Goal: Task Accomplishment & Management: Manage account settings

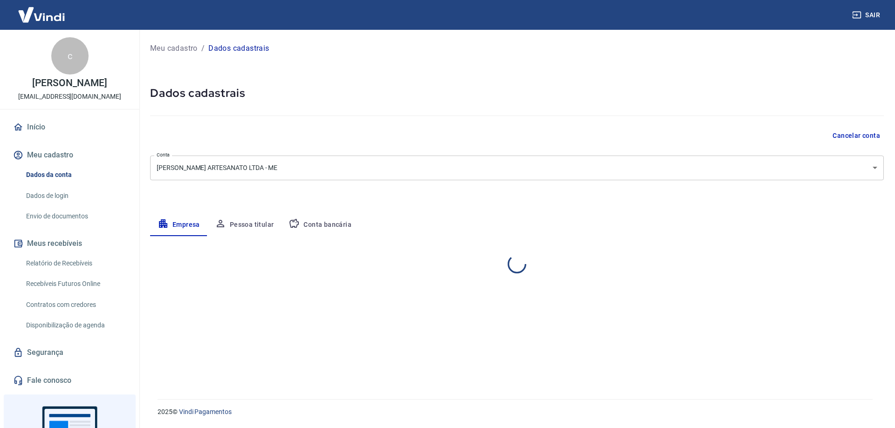
select select "SP"
select select "business"
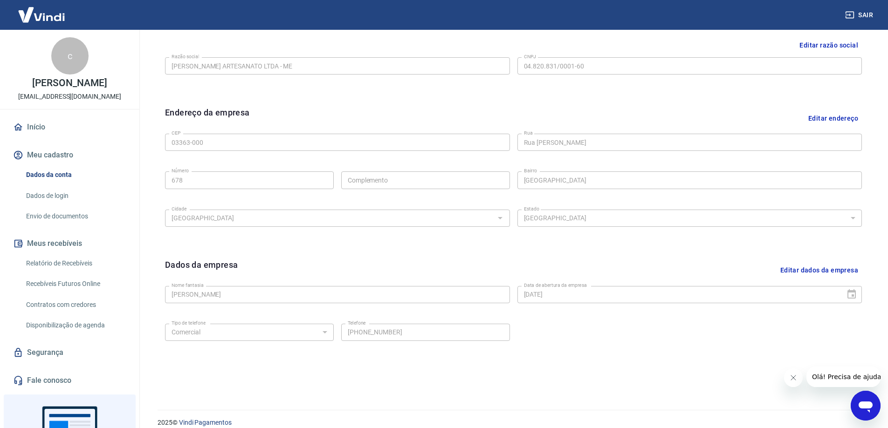
scroll to position [244, 0]
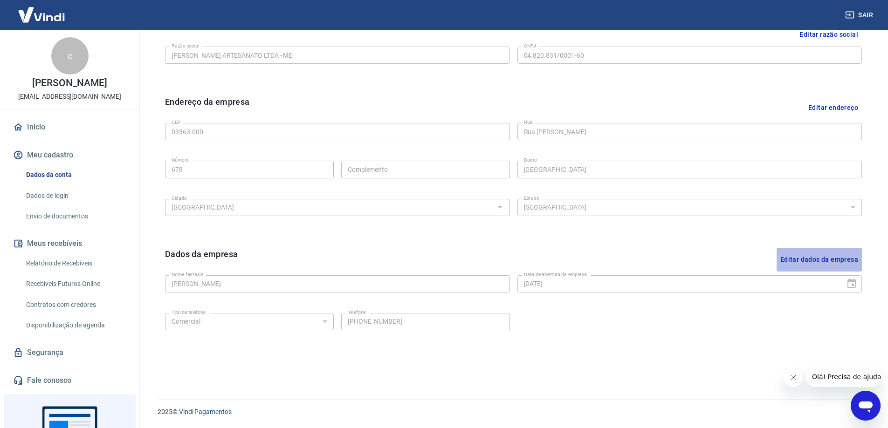
click at [809, 258] on button "Editar dados da empresa" at bounding box center [819, 260] width 85 height 24
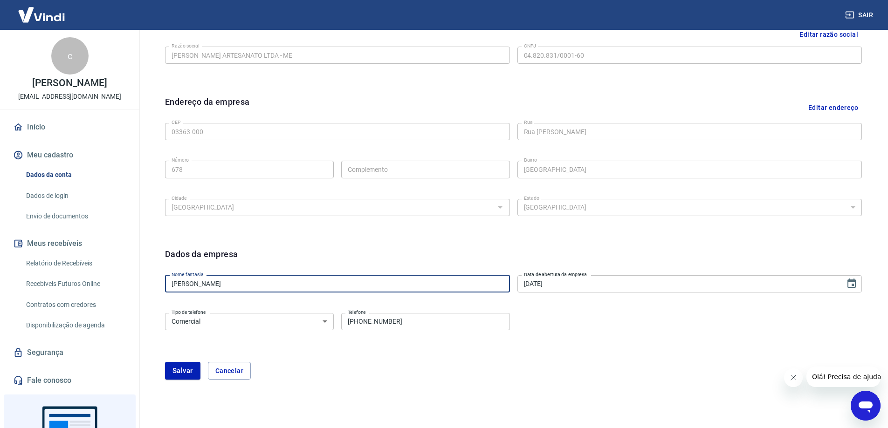
drag, startPoint x: 212, startPoint y: 286, endPoint x: 155, endPoint y: 292, distance: 56.8
click at [155, 292] on div "Editar razão social Razão social H. M. CHAHIN ARTESANATO LTDA - ME Razão social…" at bounding box center [513, 208] width 727 height 395
type input "[PERSON_NAME] ARTESANATO"
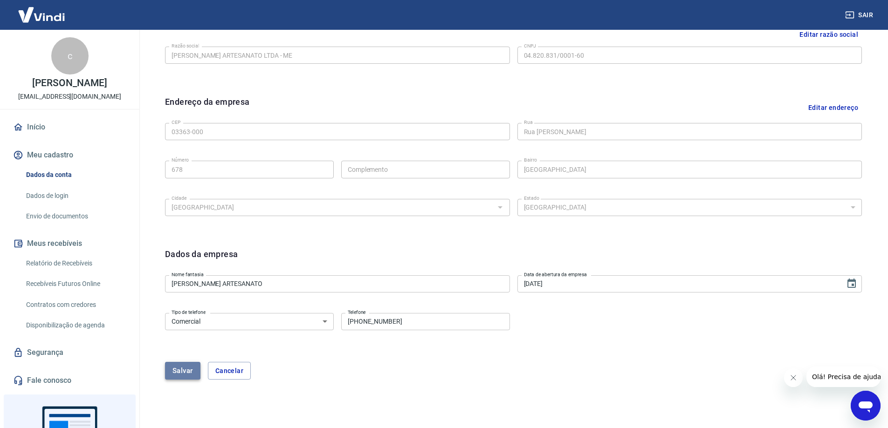
click at [188, 372] on button "Salvar" at bounding box center [182, 371] width 35 height 18
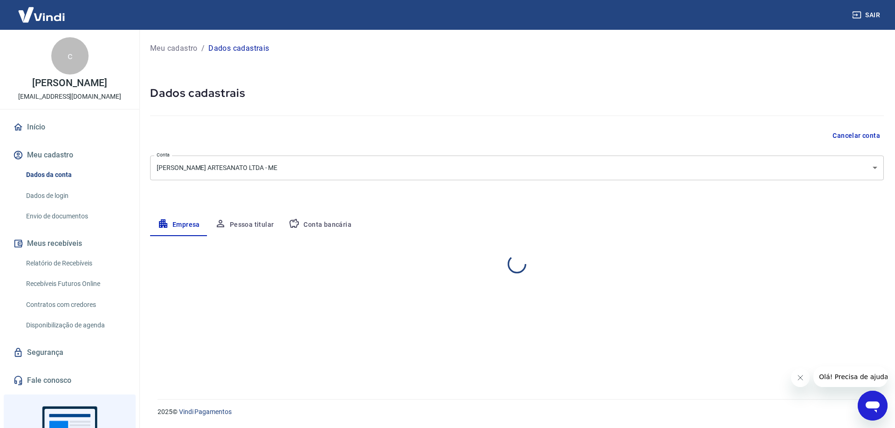
select select "SP"
select select "business"
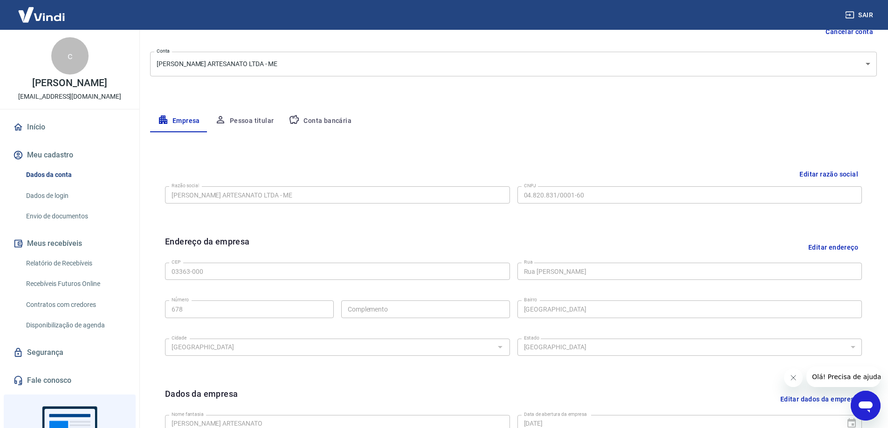
scroll to position [11, 0]
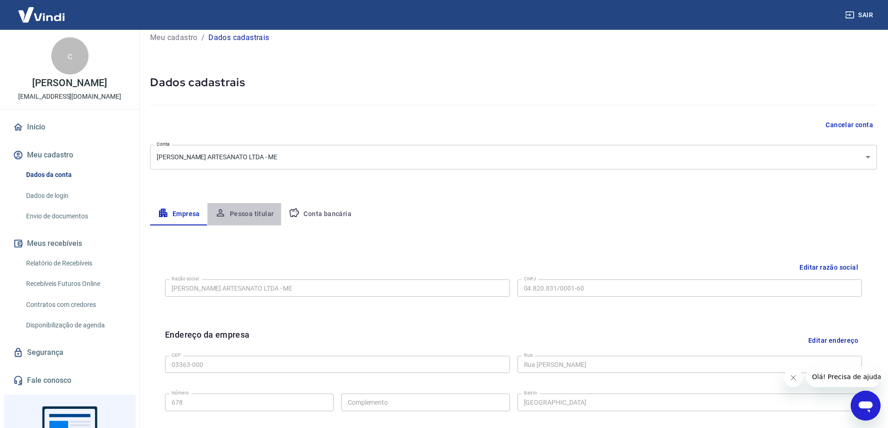
click at [240, 215] on button "Pessoa titular" at bounding box center [244, 214] width 74 height 22
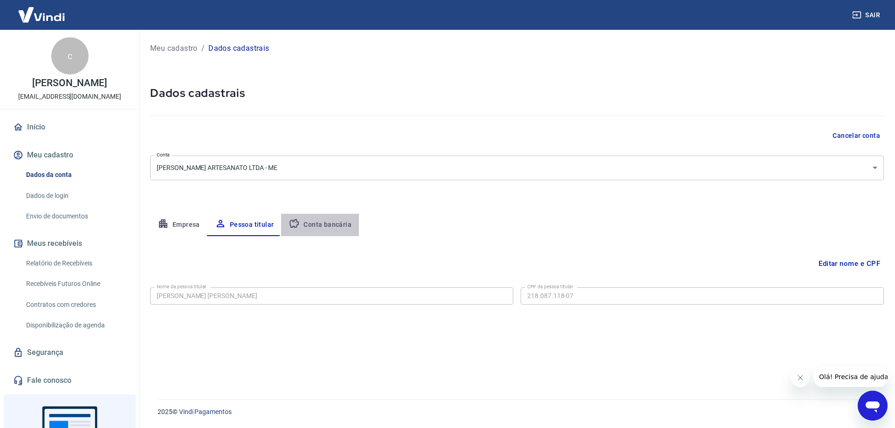
click at [318, 224] on button "Conta bancária" at bounding box center [320, 225] width 78 height 22
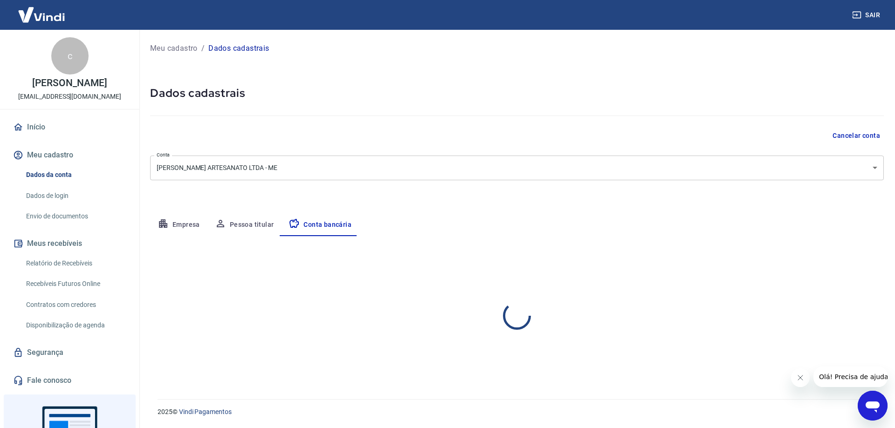
select select "1"
select select "SP"
select select "business"
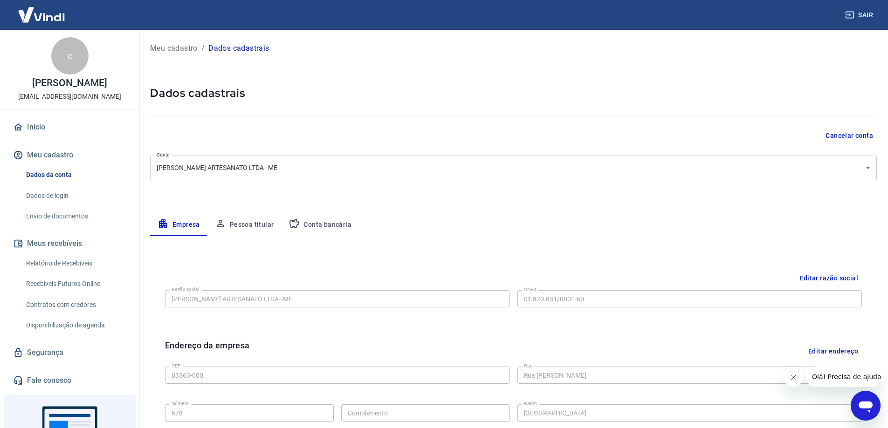
scroll to position [47, 0]
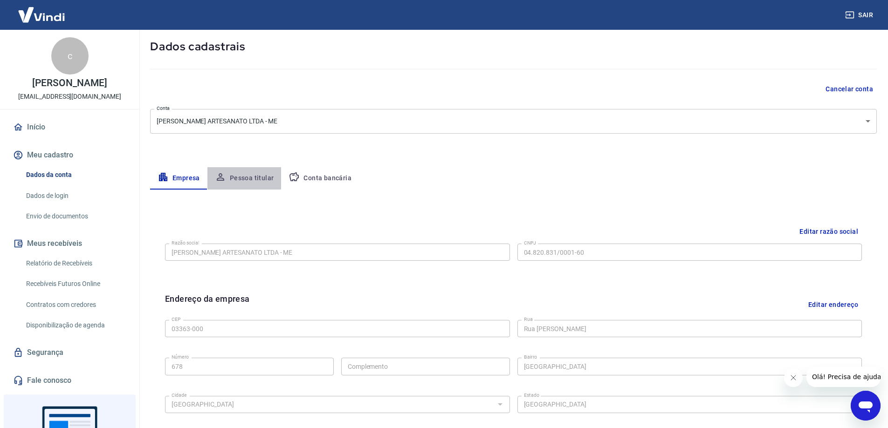
click at [242, 177] on button "Pessoa titular" at bounding box center [244, 178] width 74 height 22
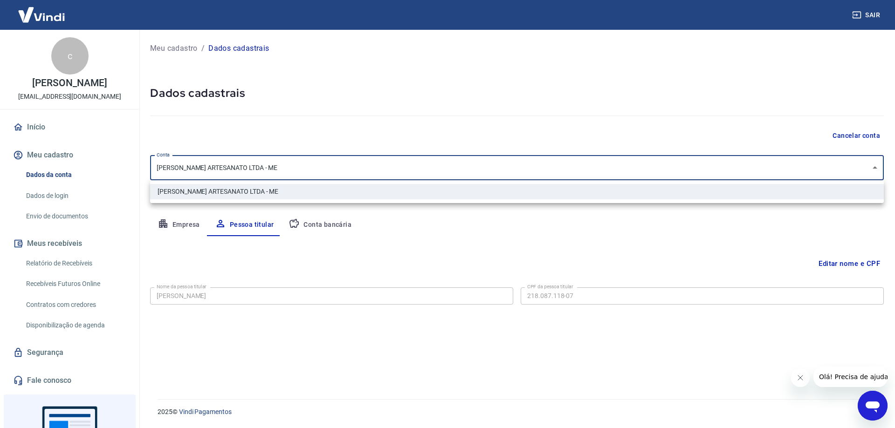
click at [875, 168] on body "Sair c chahin ali hmchahin@hotmail.com Início Meu cadastro Dados da conta Dados…" at bounding box center [447, 214] width 895 height 428
click at [875, 168] on div at bounding box center [447, 214] width 895 height 428
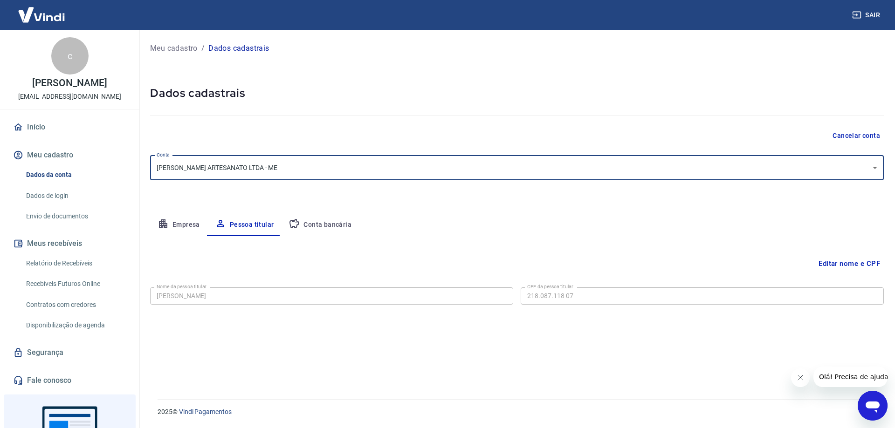
click at [866, 262] on button "Editar nome e CPF" at bounding box center [849, 264] width 69 height 18
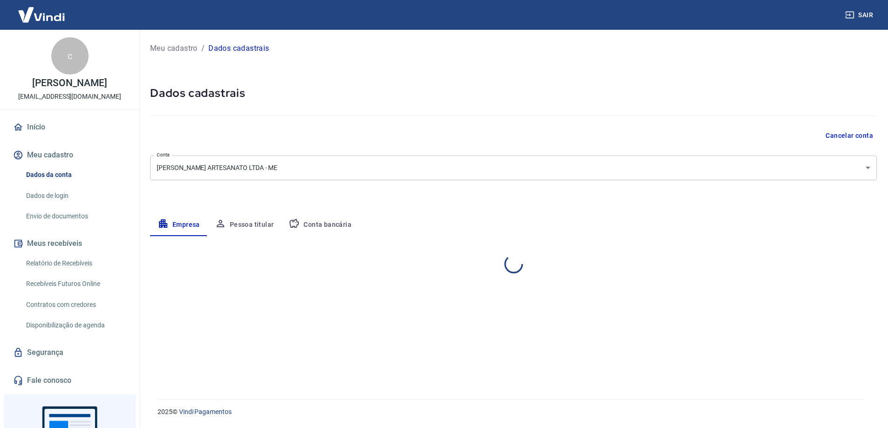
select select "SP"
select select "business"
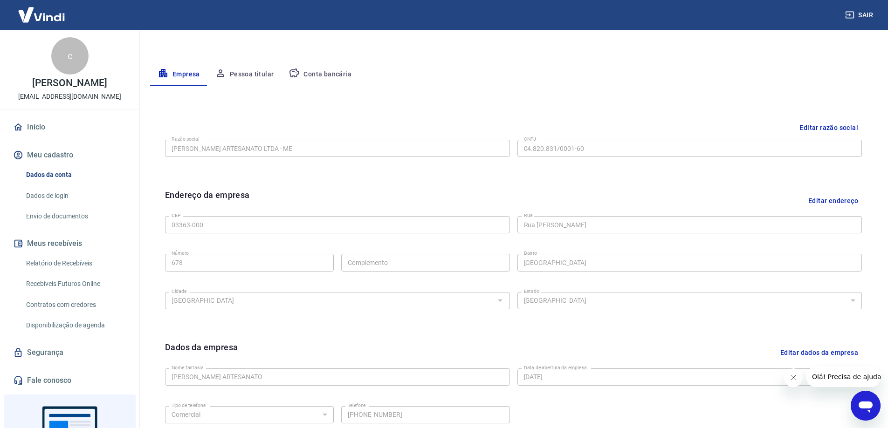
scroll to position [57, 0]
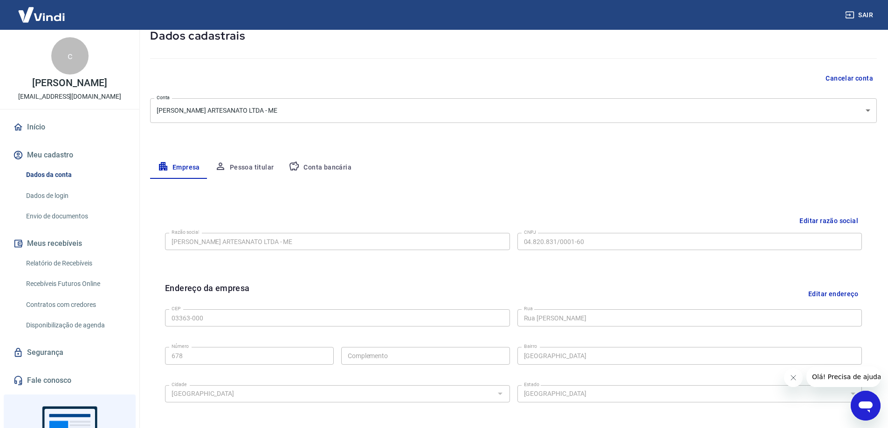
click at [249, 166] on button "Pessoa titular" at bounding box center [244, 168] width 74 height 22
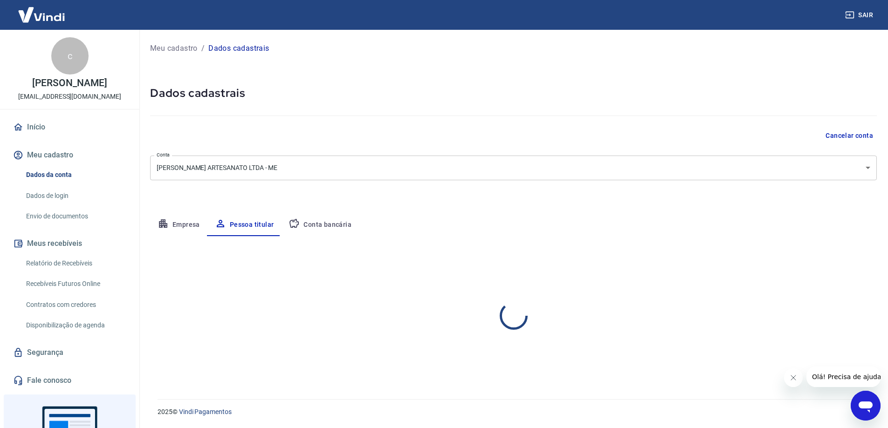
scroll to position [0, 0]
click at [327, 223] on button "Conta bancária" at bounding box center [320, 225] width 78 height 22
select select "1"
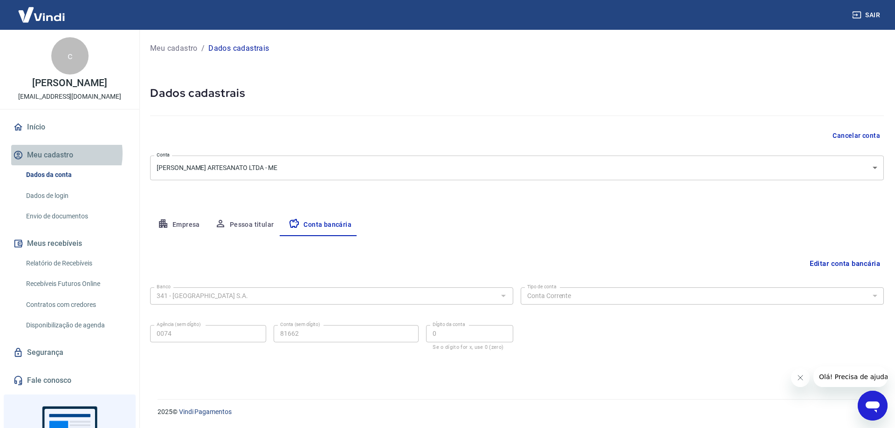
click at [55, 154] on button "Meu cadastro" at bounding box center [69, 155] width 117 height 21
click at [41, 155] on button "Meu cadastro" at bounding box center [69, 155] width 117 height 21
click at [74, 97] on p "[EMAIL_ADDRESS][DOMAIN_NAME]" at bounding box center [69, 97] width 103 height 10
click at [244, 45] on p "Dados cadastrais" at bounding box center [238, 48] width 61 height 11
click at [242, 47] on p "Dados cadastrais" at bounding box center [238, 48] width 61 height 11
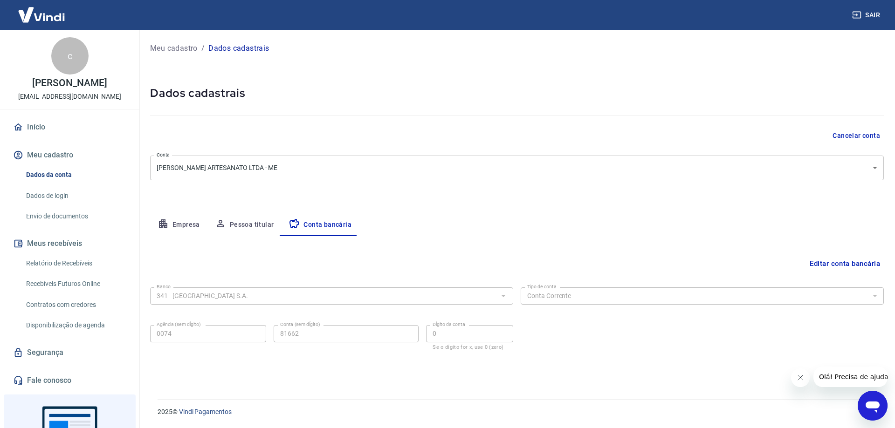
click at [56, 156] on button "Meu cadastro" at bounding box center [69, 155] width 117 height 21
click at [57, 193] on link "Dados de login" at bounding box center [75, 195] width 106 height 19
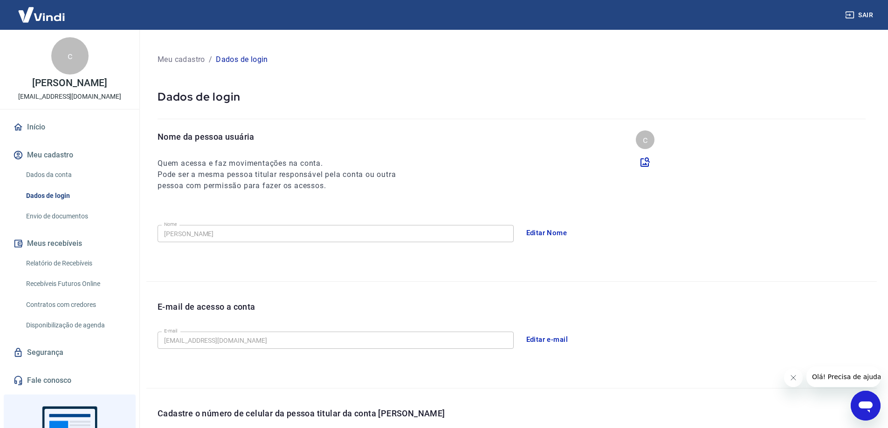
click at [538, 231] on button "Editar Nome" at bounding box center [546, 233] width 51 height 20
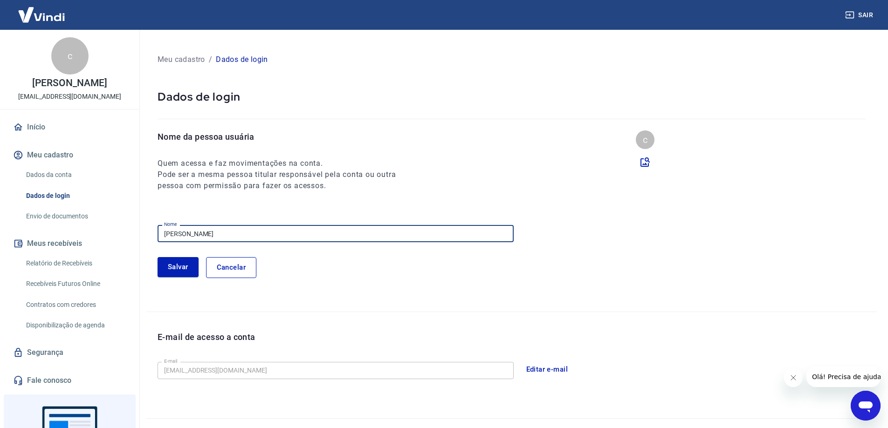
drag, startPoint x: 203, startPoint y: 233, endPoint x: 138, endPoint y: 232, distance: 65.7
click at [138, 232] on div "Sair c [PERSON_NAME] [EMAIL_ADDRESS][DOMAIN_NAME] Início Meu cadastro Dados da …" at bounding box center [444, 214] width 888 height 428
type input "[PERSON_NAME]"
click at [180, 266] on button "Salvar" at bounding box center [178, 267] width 41 height 20
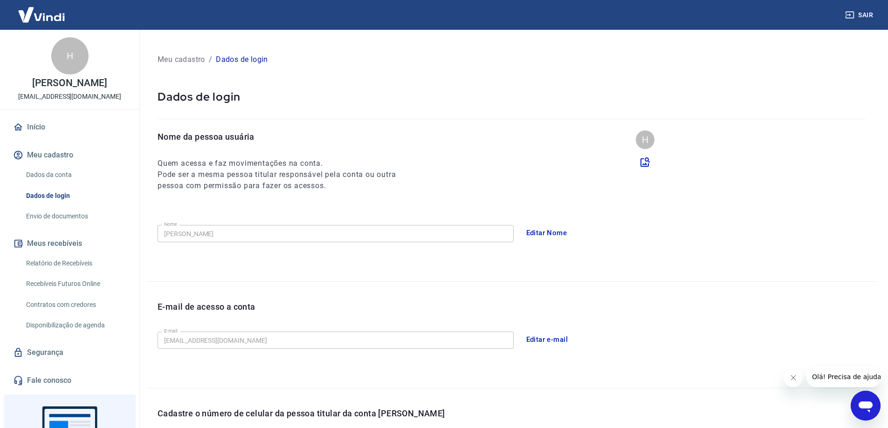
scroll to position [93, 0]
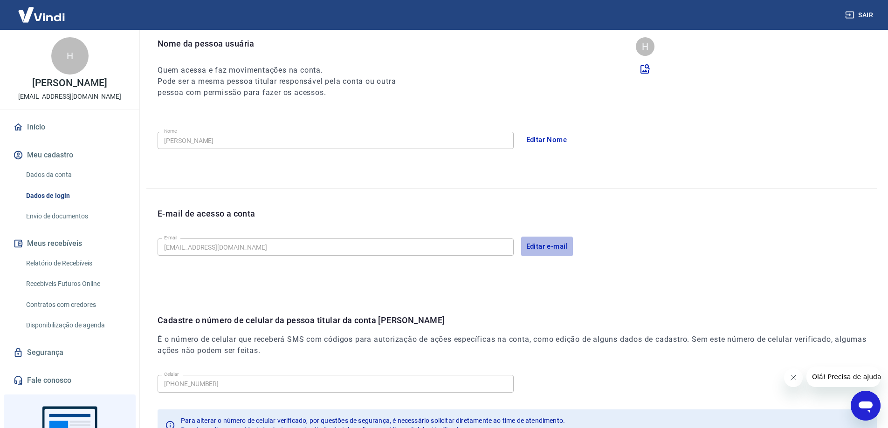
click at [553, 246] on button "Editar e-mail" at bounding box center [547, 247] width 52 height 20
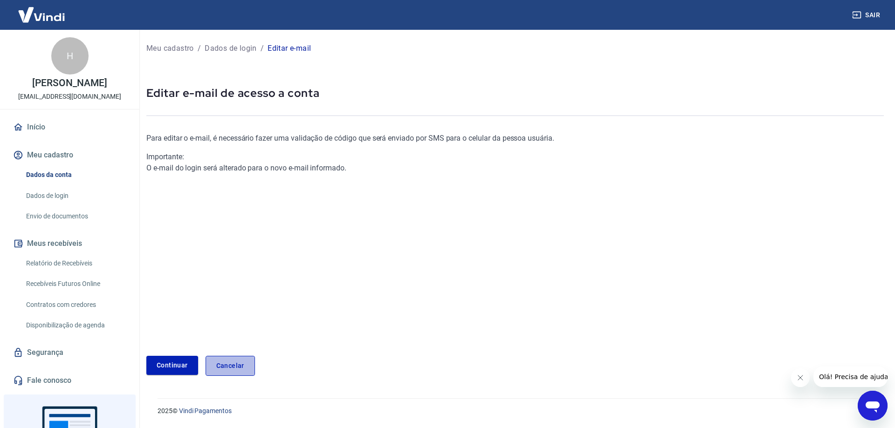
click at [232, 366] on link "Cancelar" at bounding box center [230, 366] width 49 height 20
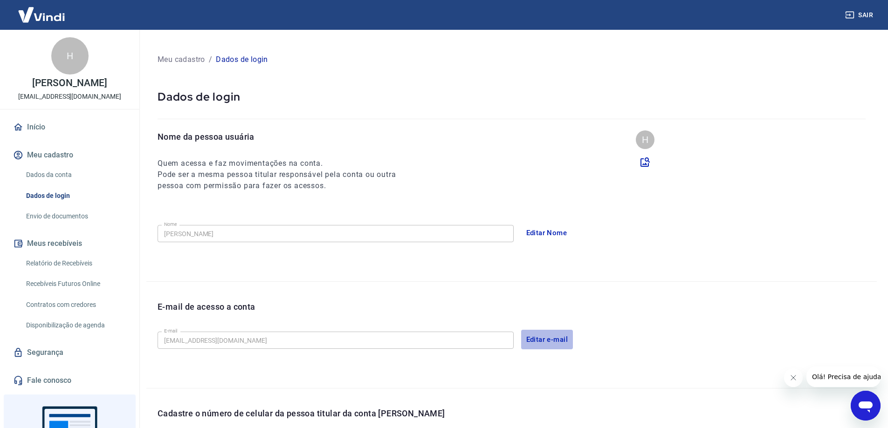
click at [544, 339] on button "Editar e-mail" at bounding box center [547, 340] width 52 height 20
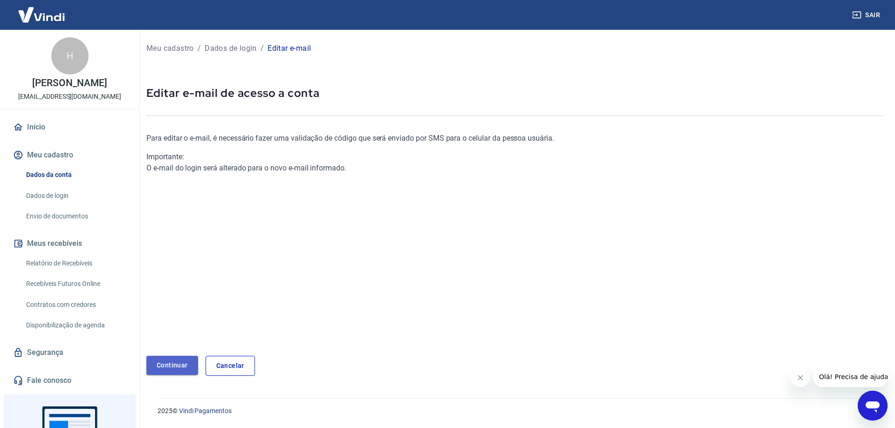
click at [173, 368] on link "Continuar" at bounding box center [172, 365] width 52 height 19
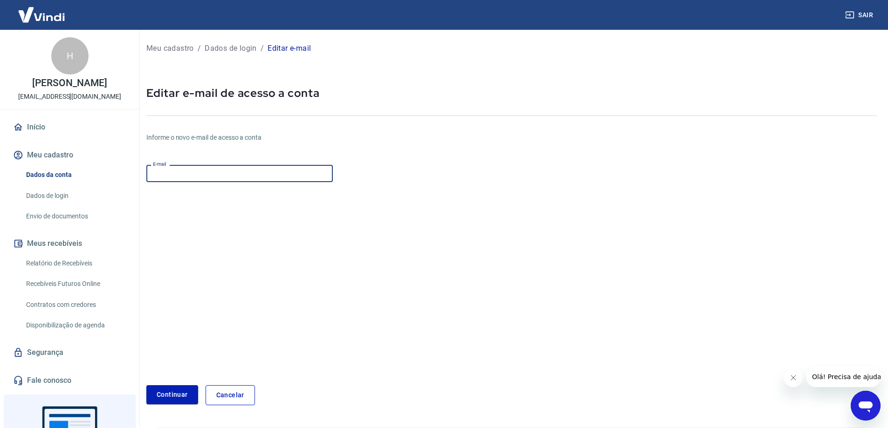
click at [186, 167] on input "E-mail" at bounding box center [239, 173] width 186 height 17
type input "[EMAIL_ADDRESS][DOMAIN_NAME]"
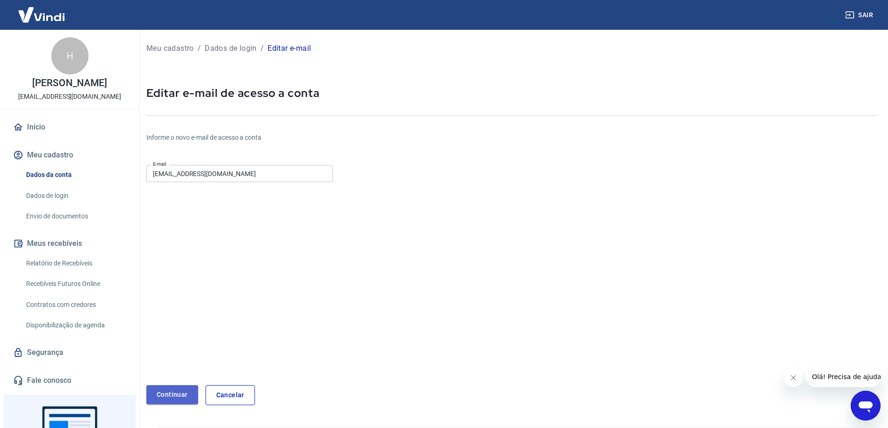
click at [176, 397] on button "Continuar" at bounding box center [172, 395] width 52 height 19
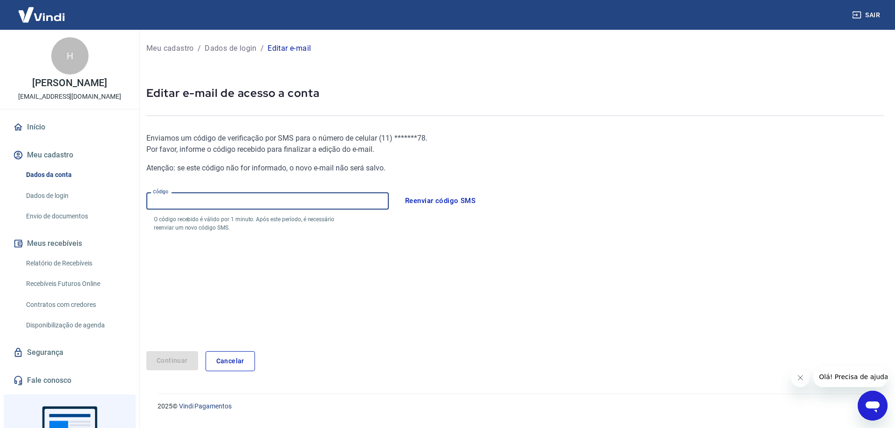
click at [195, 201] on input "Código" at bounding box center [267, 201] width 242 height 17
type input "255190"
click at [177, 359] on button "Continuar" at bounding box center [172, 360] width 52 height 19
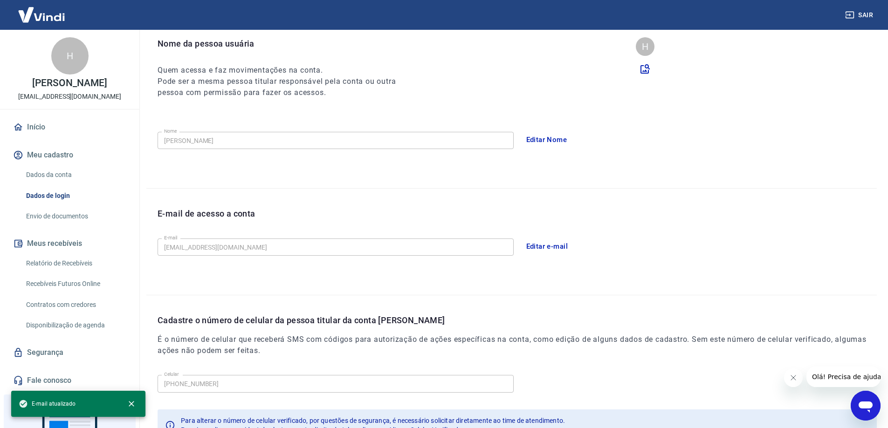
scroll to position [169, 0]
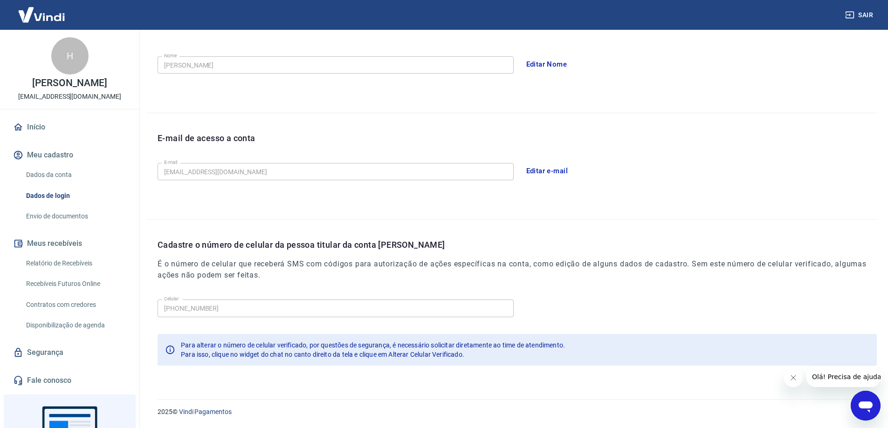
click at [792, 378] on icon "Fechar mensagem da empresa" at bounding box center [792, 377] width 7 height 7
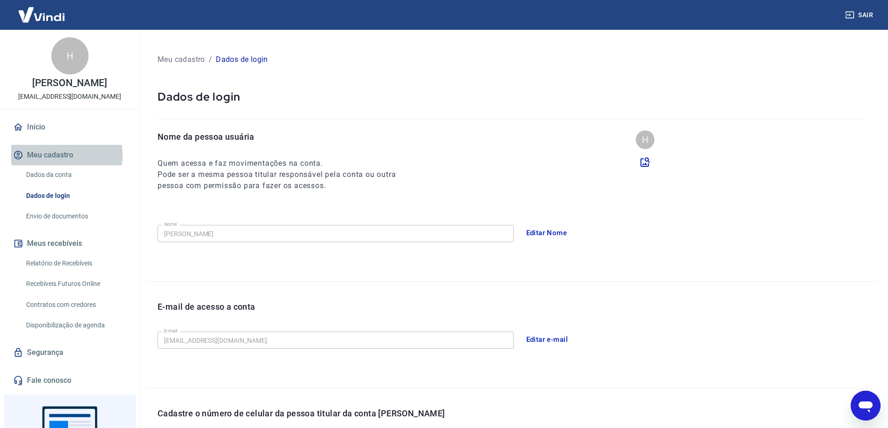
click at [51, 156] on button "Meu cadastro" at bounding box center [69, 155] width 117 height 21
click at [54, 175] on link "Dados da conta" at bounding box center [75, 174] width 106 height 19
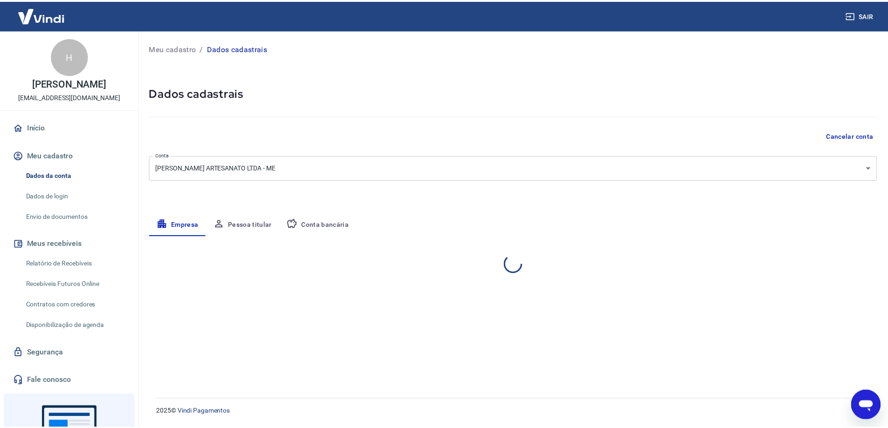
select select "SP"
select select "business"
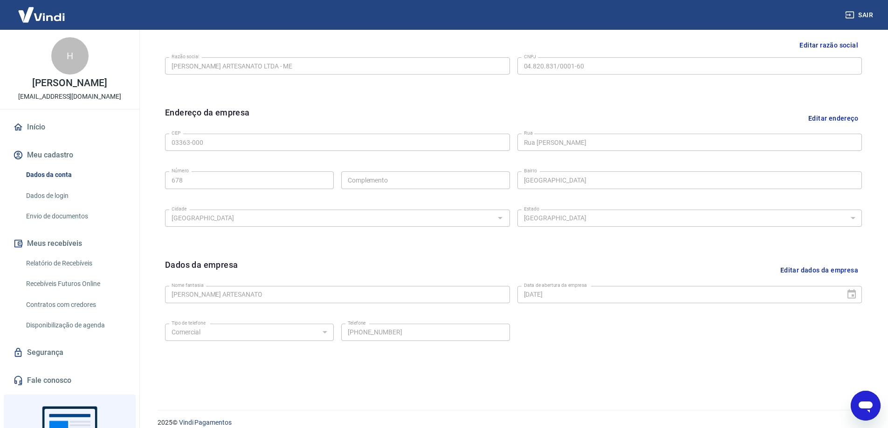
scroll to position [244, 0]
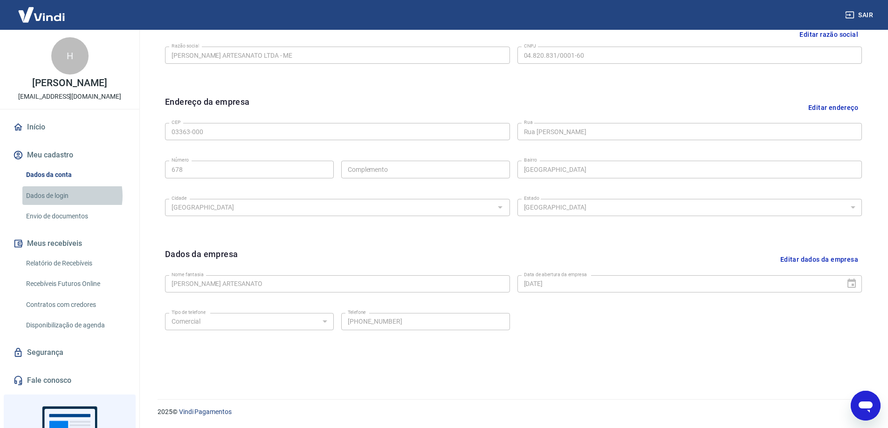
click at [58, 196] on link "Dados de login" at bounding box center [75, 195] width 106 height 19
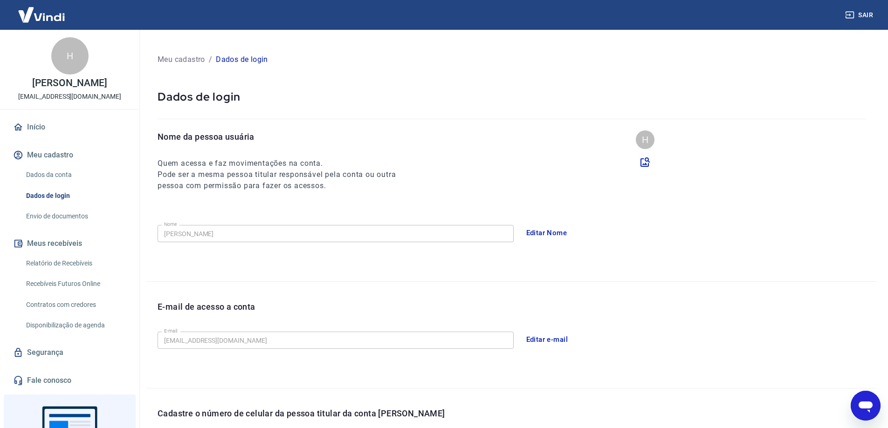
click at [647, 138] on div "H" at bounding box center [645, 140] width 19 height 19
click at [646, 163] on icon at bounding box center [645, 162] width 11 height 11
click at [0, 0] on input "file" at bounding box center [0, 0] width 0 height 0
click at [227, 59] on p "Dados de login" at bounding box center [242, 59] width 52 height 11
click at [645, 165] on icon at bounding box center [645, 162] width 9 height 9
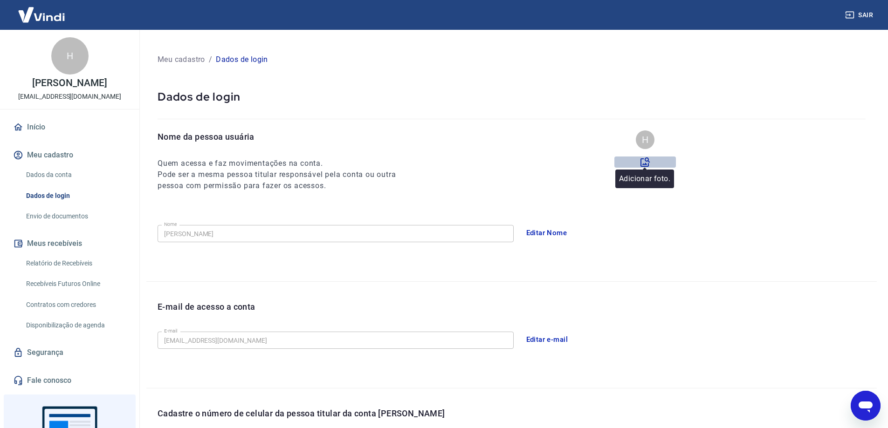
click at [0, 0] on input "file" at bounding box center [0, 0] width 0 height 0
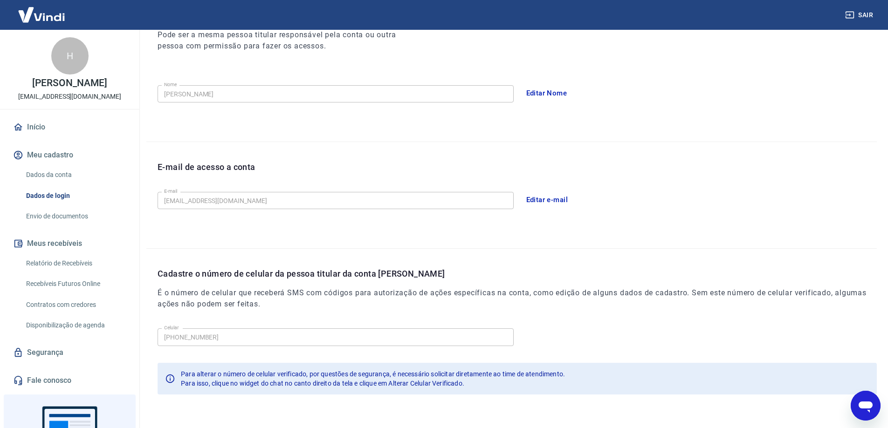
scroll to position [169, 0]
